Goal: Browse casually: Explore the website without a specific task or goal

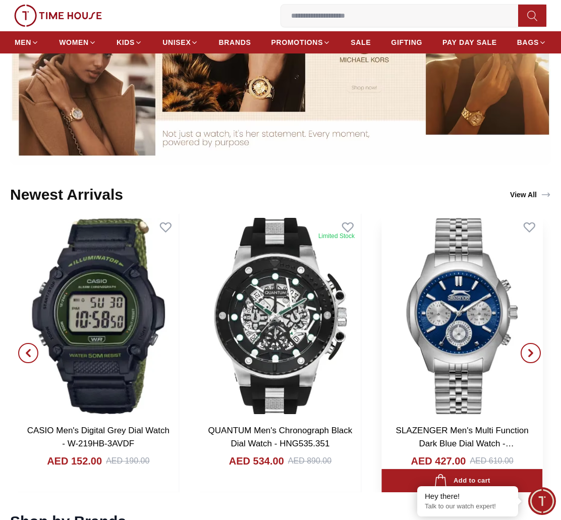
scroll to position [826, 0]
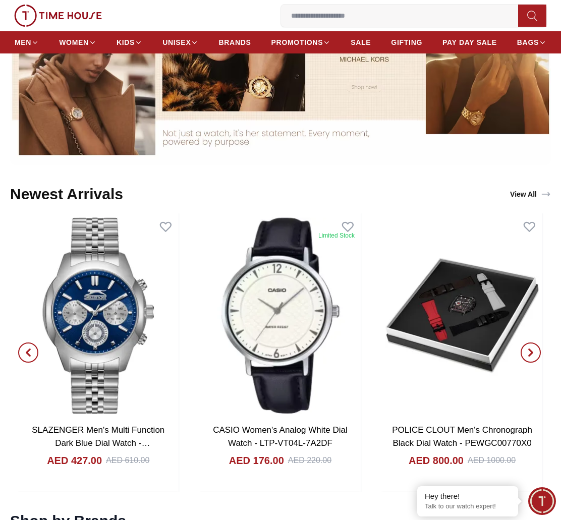
click at [35, 346] on span "button" at bounding box center [28, 353] width 20 height 20
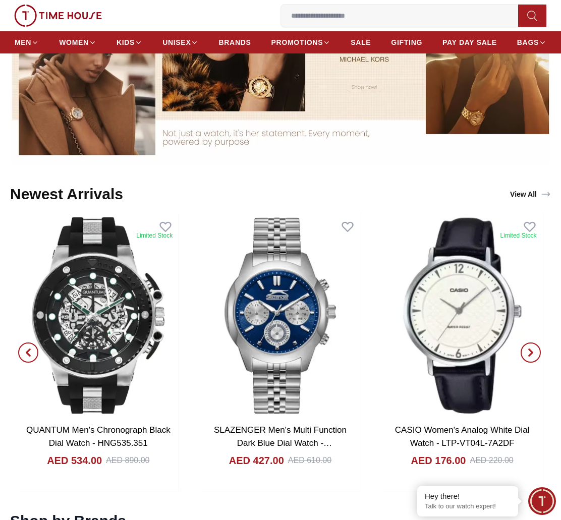
click at [35, 346] on span "button" at bounding box center [28, 353] width 20 height 20
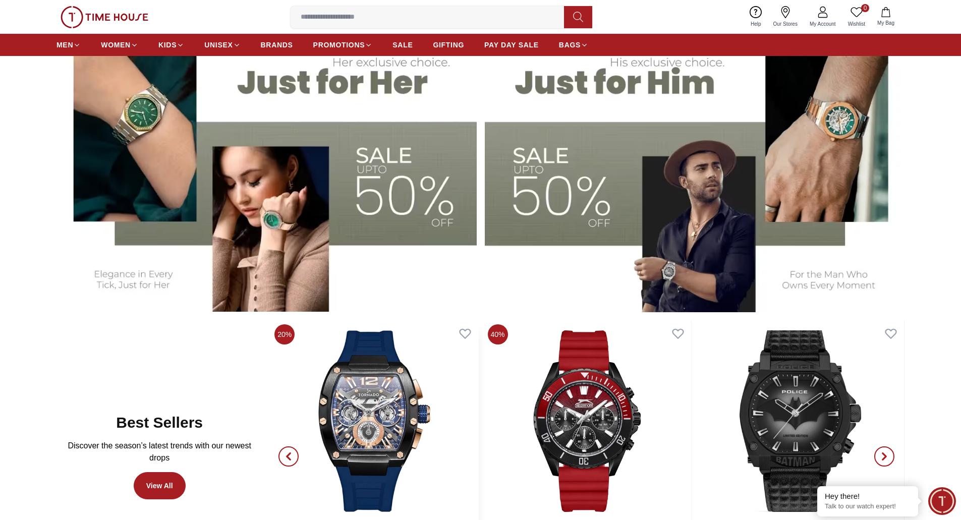
scroll to position [263, 0]
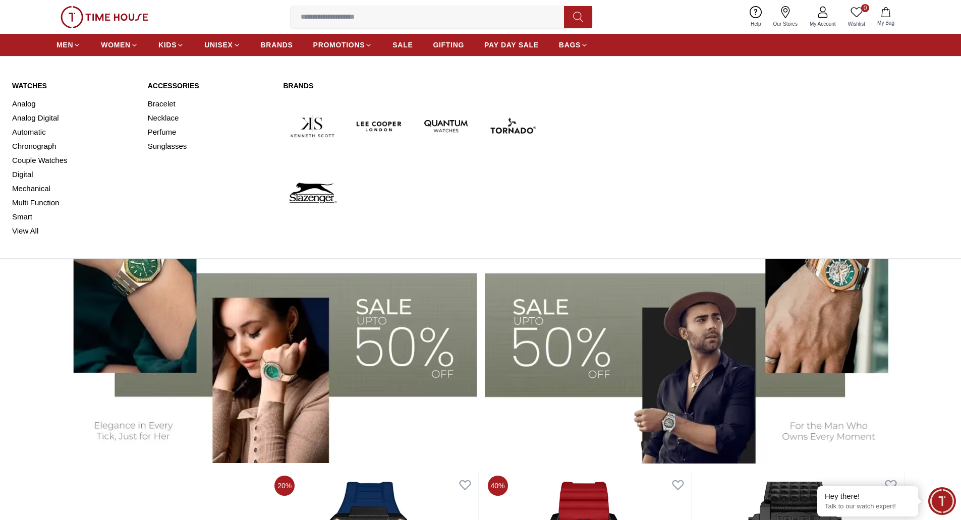
click at [34, 85] on link "Watches" at bounding box center [74, 86] width 124 height 10
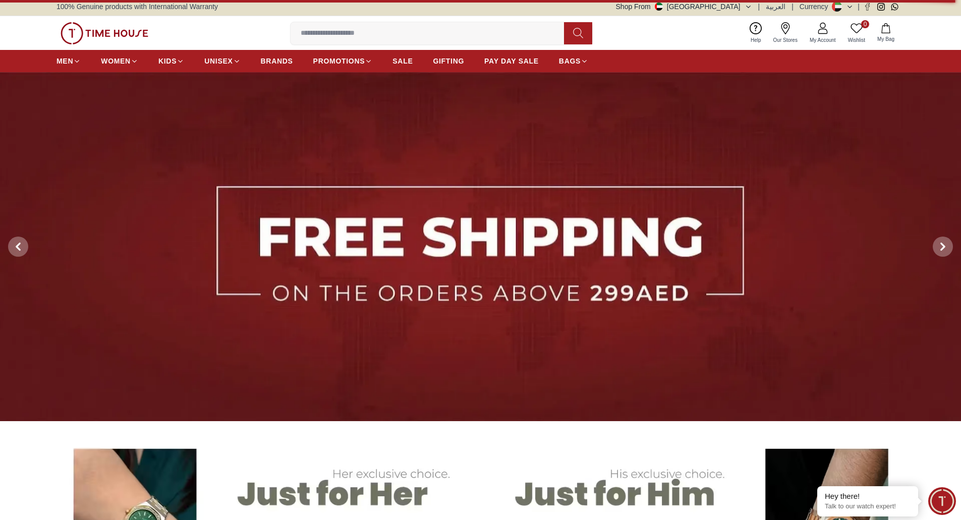
scroll to position [0, 0]
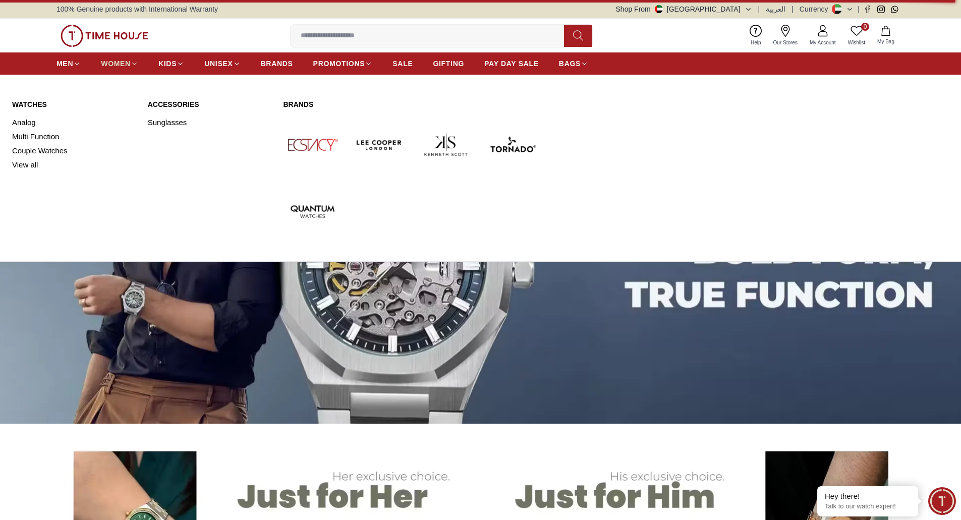
click at [122, 66] on span "WOMEN" at bounding box center [116, 64] width 30 height 10
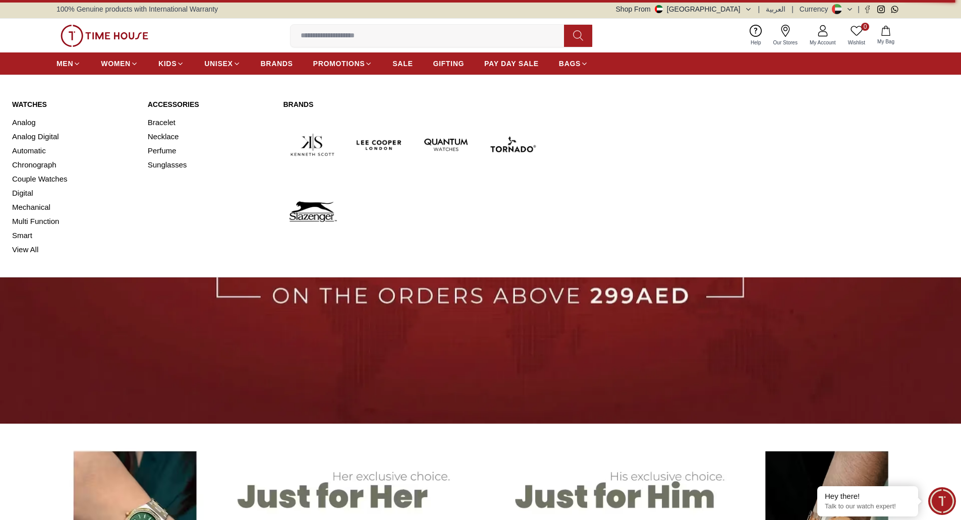
click at [29, 104] on link "Watches" at bounding box center [74, 104] width 124 height 10
